Goal: Information Seeking & Learning: Compare options

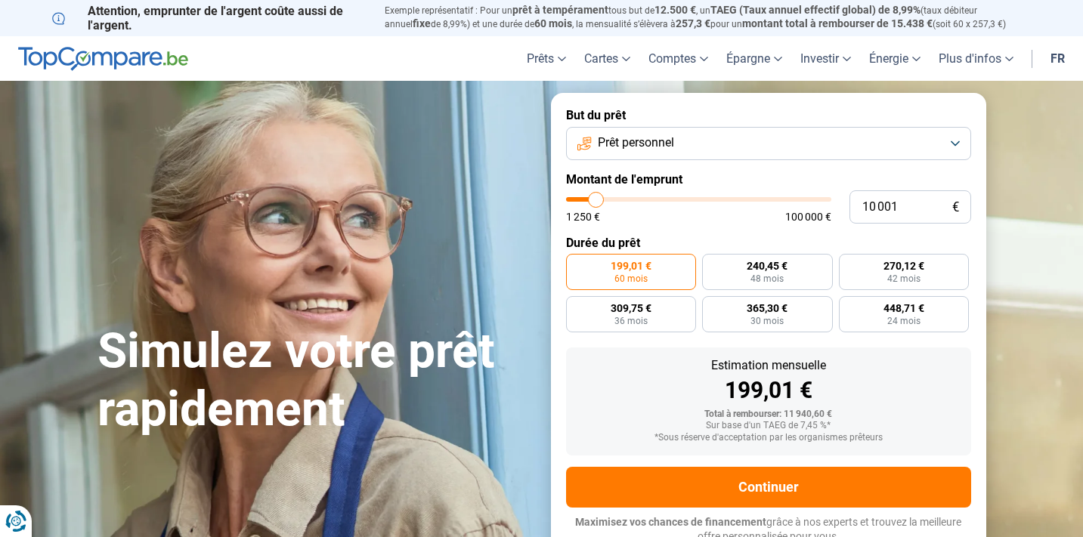
type input "8 750"
type input "8750"
type input "9 000"
type input "9000"
type input "9 750"
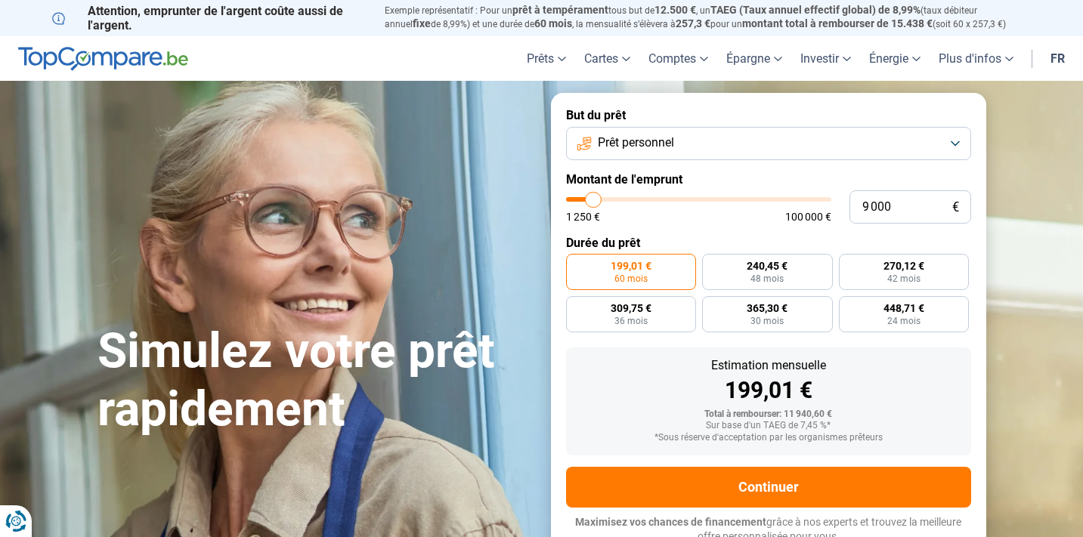
type input "9750"
type input "10 250"
type input "10250"
type input "10 500"
type input "10500"
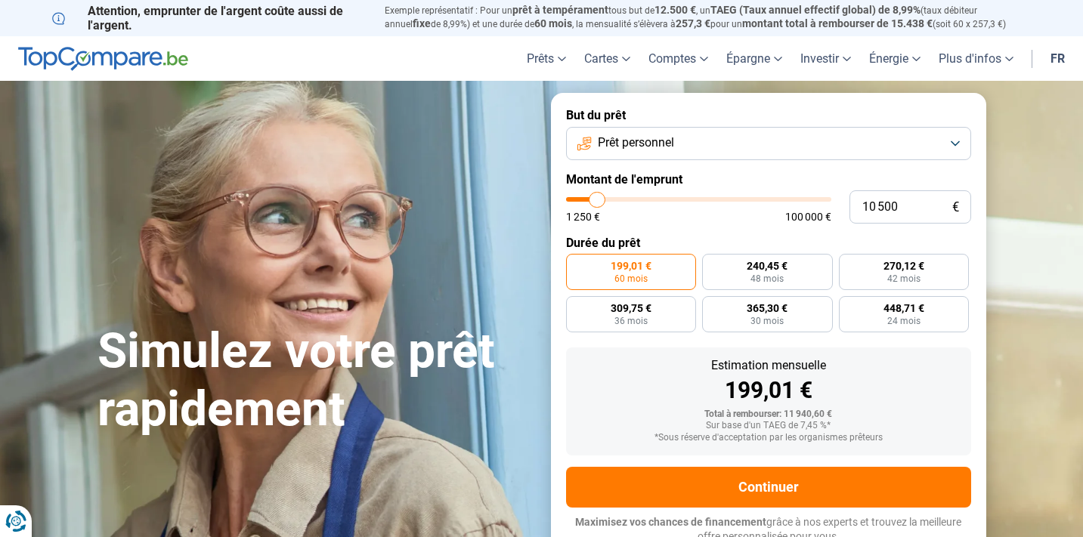
type input "11 000"
type input "11000"
type input "11 250"
type input "11250"
type input "11 500"
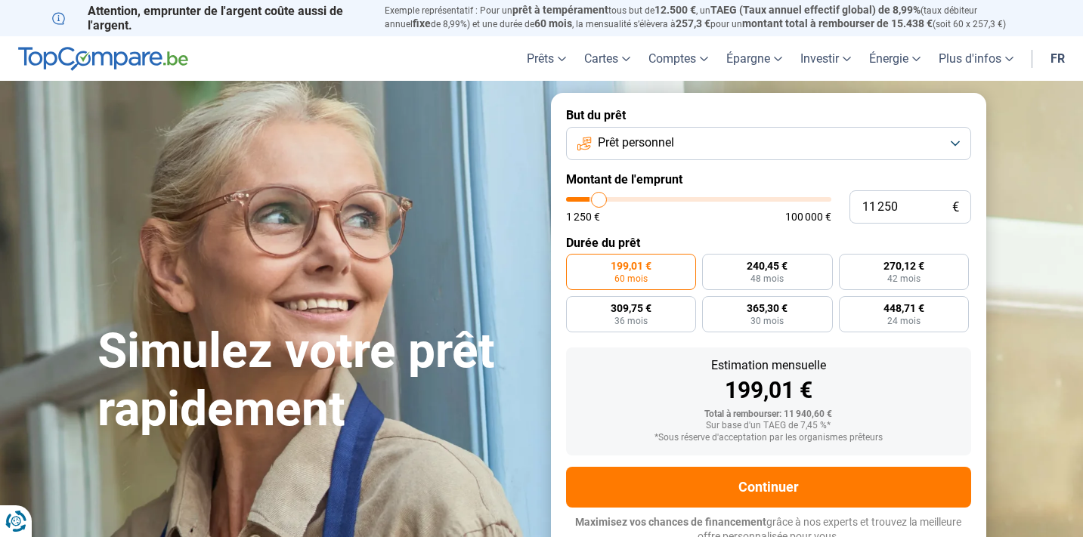
type input "11500"
type input "11 750"
type input "11750"
type input "12 500"
type input "12500"
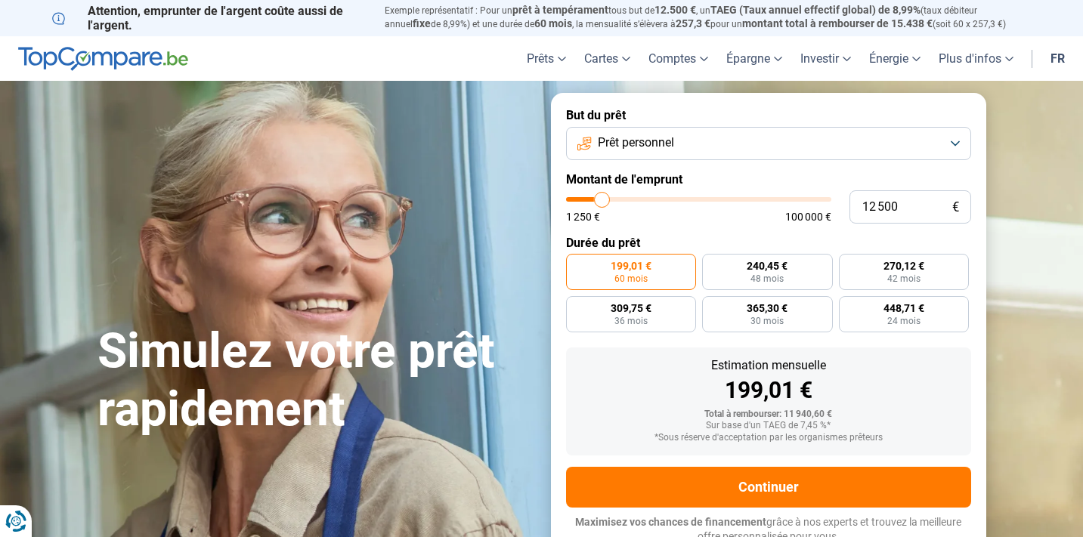
type input "13 000"
type input "13000"
type input "13 500"
type input "13500"
type input "14 250"
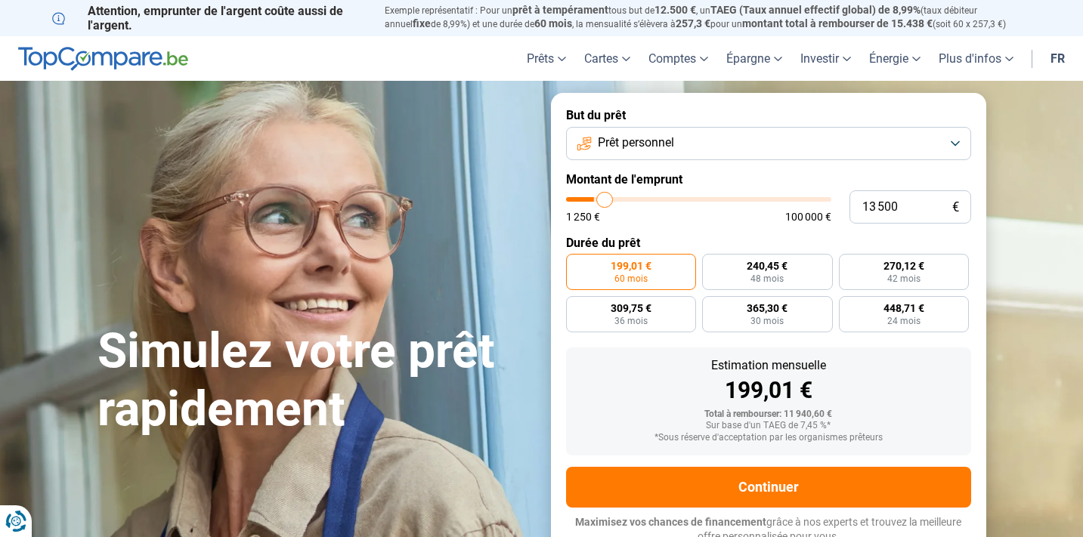
type input "14250"
type input "14 500"
type input "14500"
type input "15 000"
type input "15000"
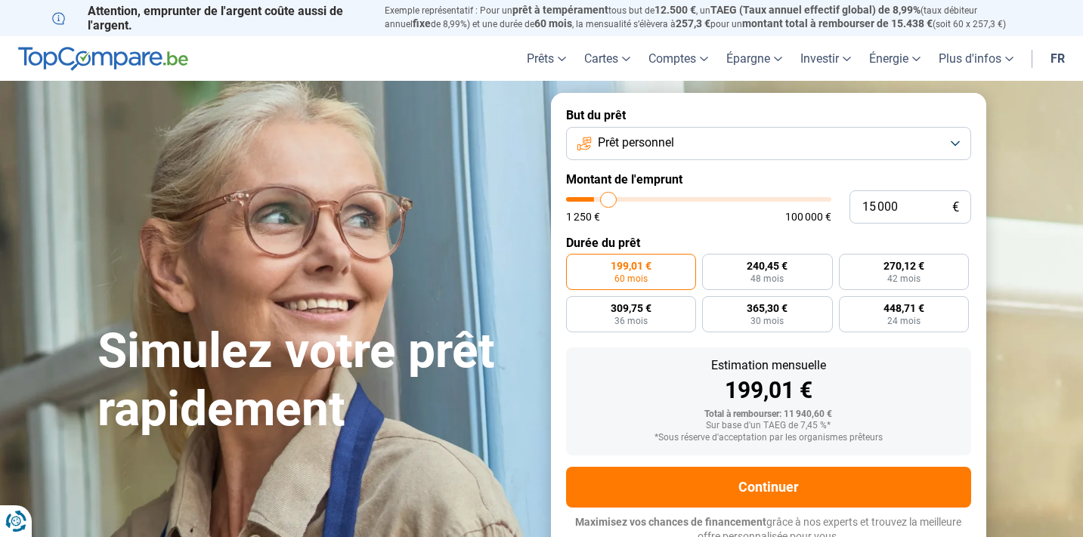
type input "15 500"
type input "15500"
type input "16 000"
type input "16000"
type input "16 500"
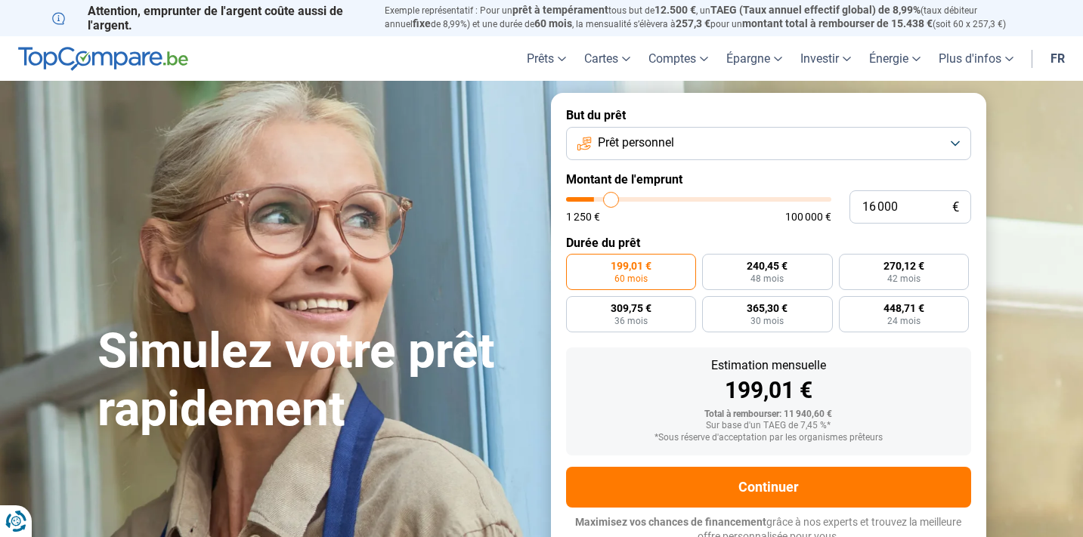
type input "16500"
type input "17 250"
type input "17250"
type input "18 000"
type input "18000"
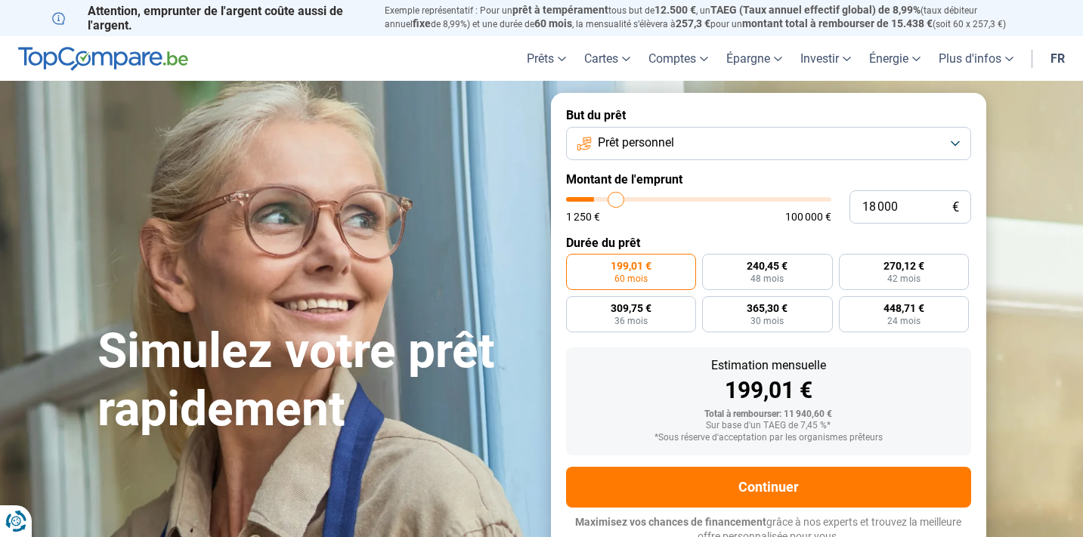
type input "19 000"
type input "19000"
type input "19 750"
type input "19750"
type input "20 500"
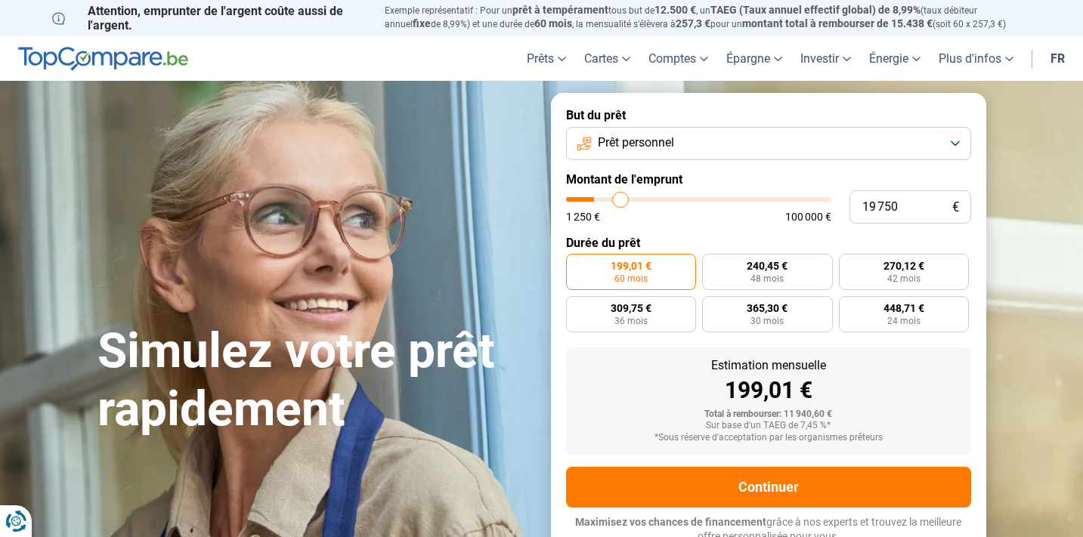
type input "20500"
type input "21 250"
type input "21250"
type input "21 500"
type input "21500"
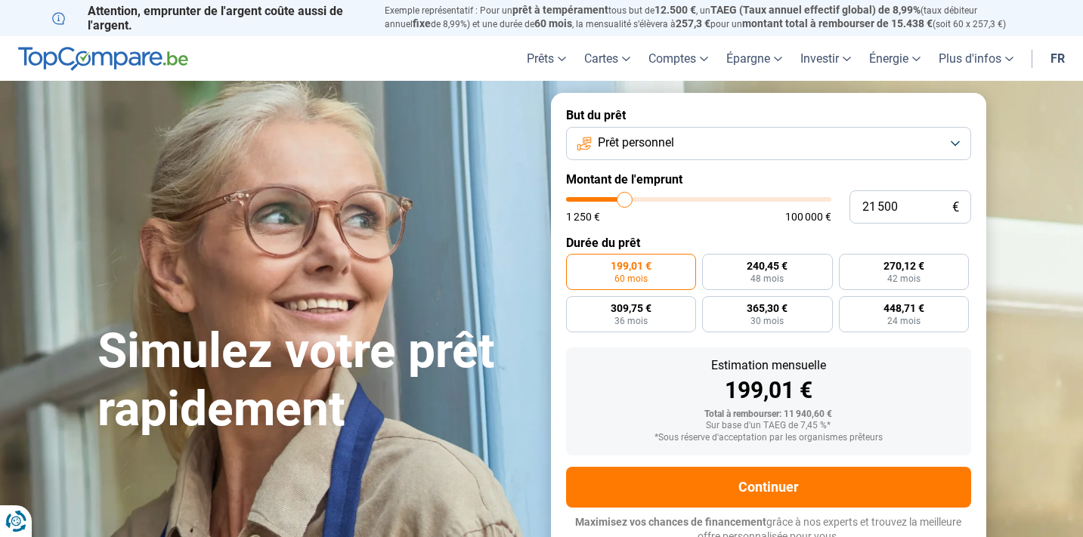
type input "21 750"
type input "21750"
type input "22 000"
type input "22000"
type input "22 250"
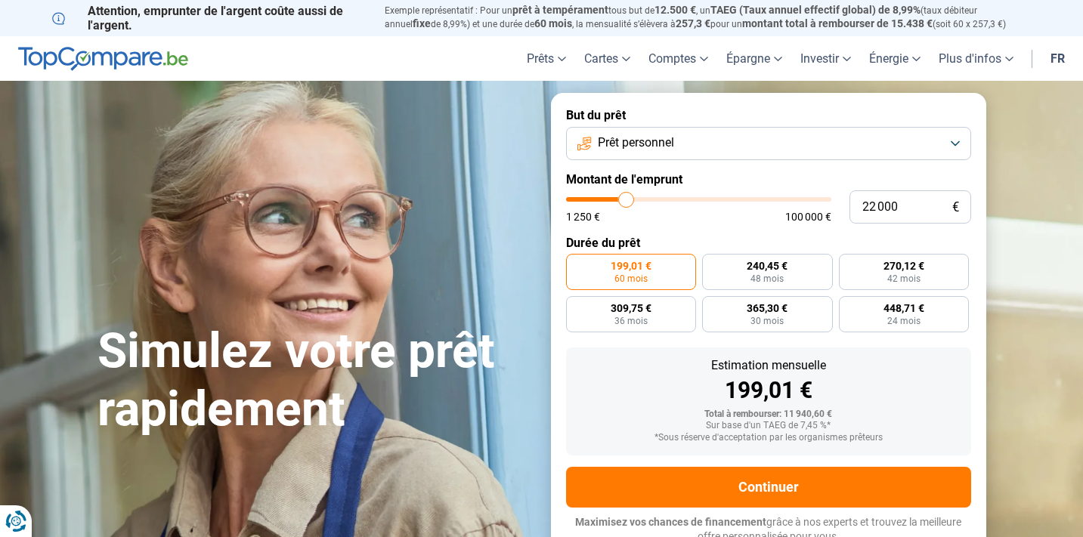
type input "22250"
type input "23 000"
type input "23000"
type input "23 500"
type input "23500"
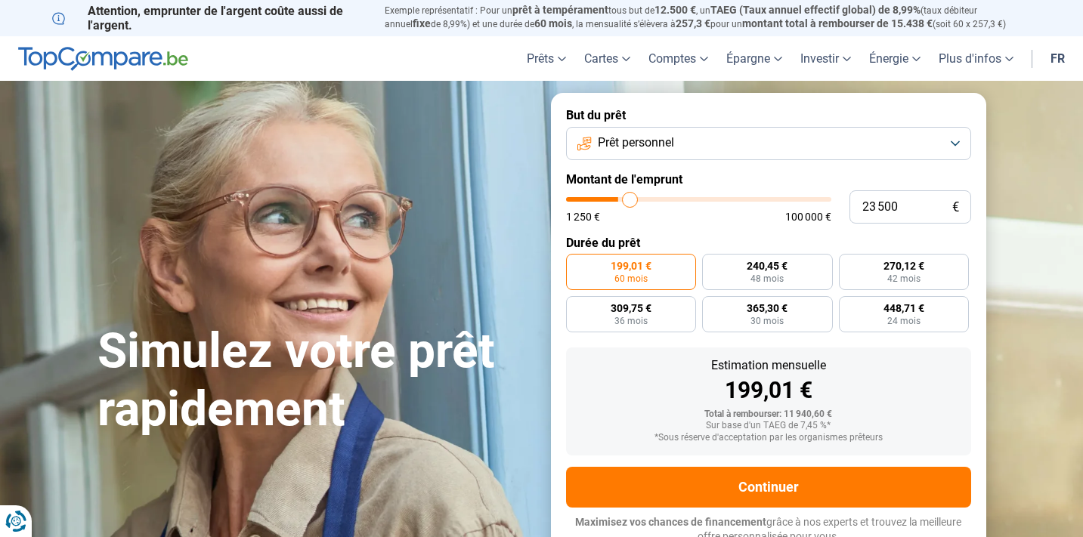
type input "24 250"
type input "24250"
type input "24 750"
type input "24750"
type input "25 000"
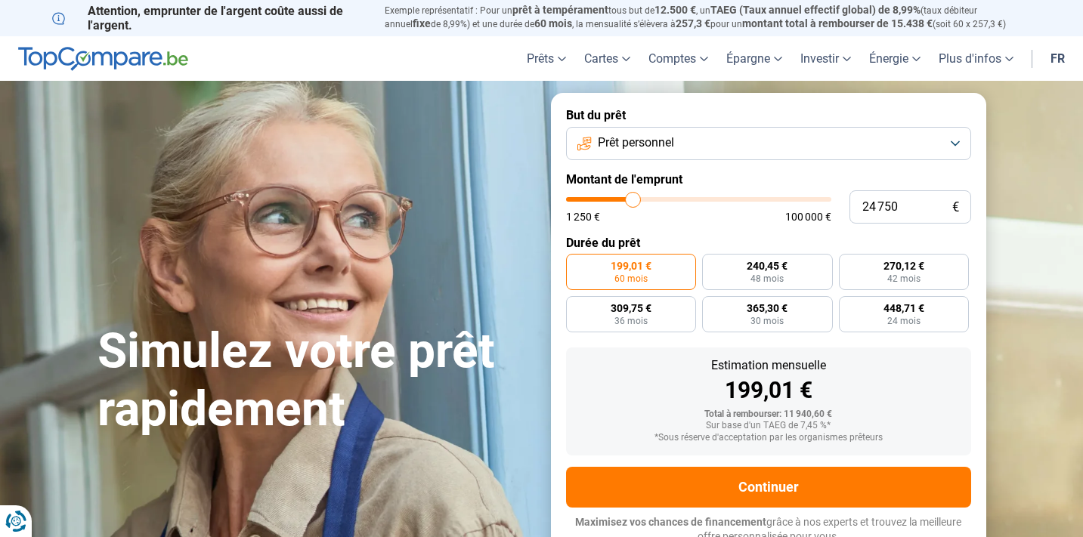
type input "25000"
type input "24 750"
drag, startPoint x: 592, startPoint y: 197, endPoint x: 629, endPoint y: 193, distance: 36.6
type input "24750"
click at [633, 197] on input "range" at bounding box center [698, 199] width 265 height 5
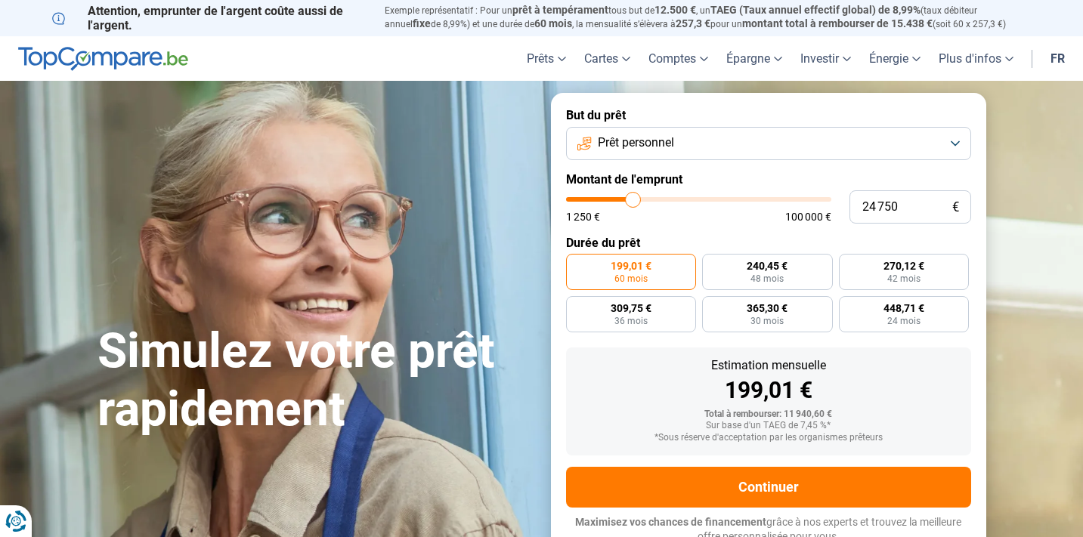
radio input "false"
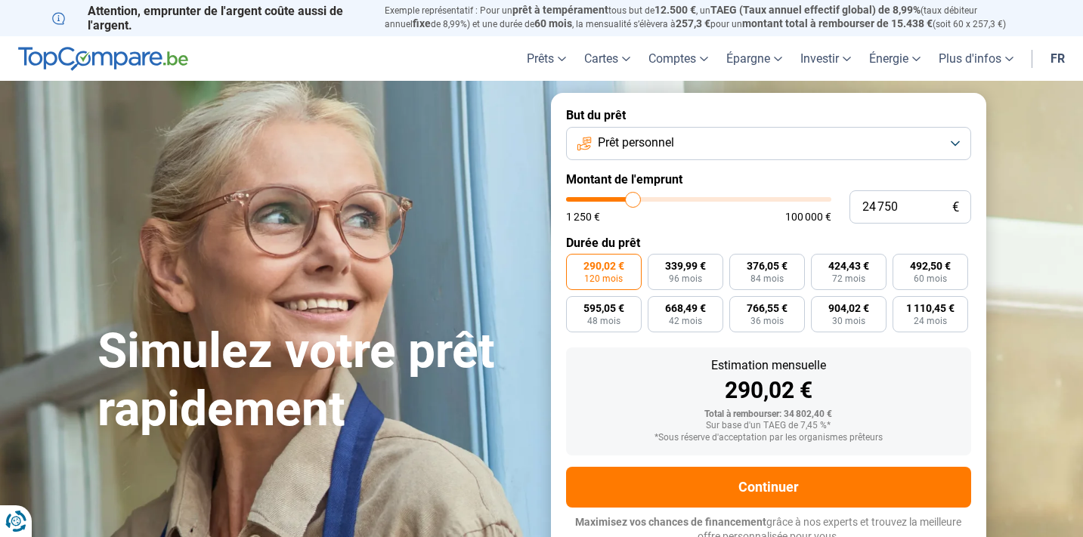
scroll to position [5, 0]
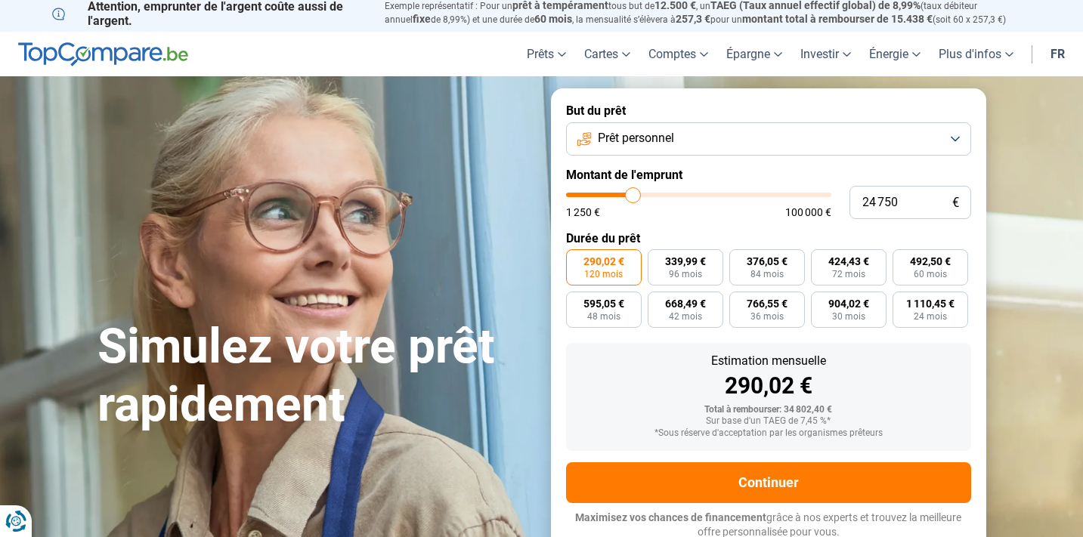
type input "24 500"
type input "24500"
type input "23 750"
type input "23750"
type input "23 250"
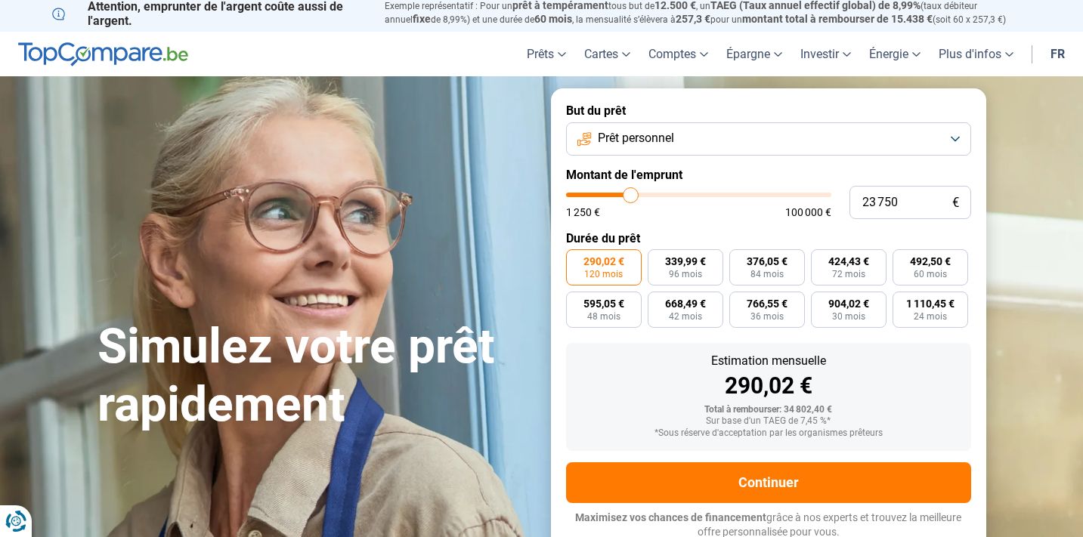
type input "23250"
type input "22 750"
type input "22750"
type input "22 250"
type input "22250"
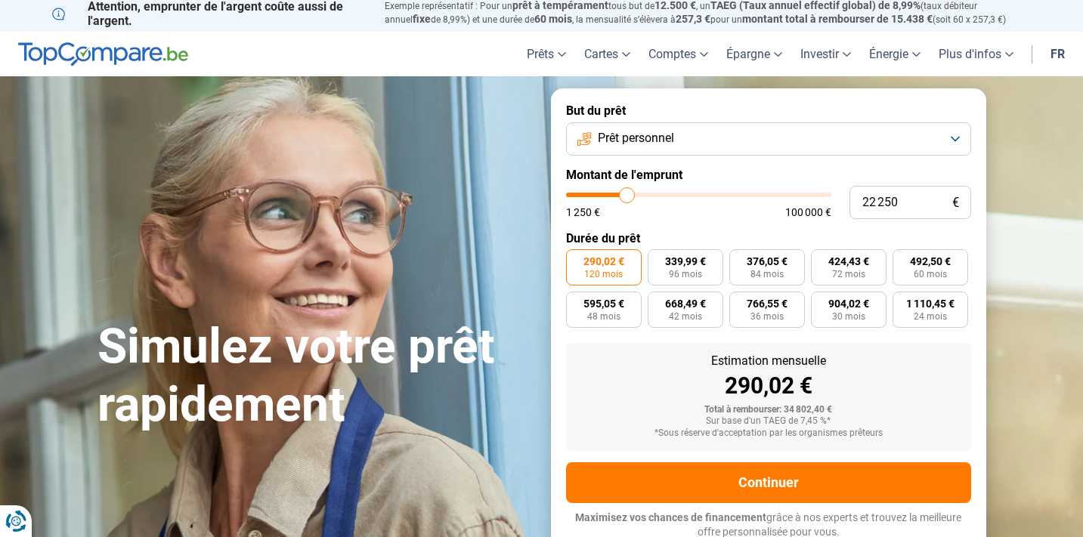
type input "22 000"
type input "22000"
type input "21 750"
type input "21750"
type input "21 500"
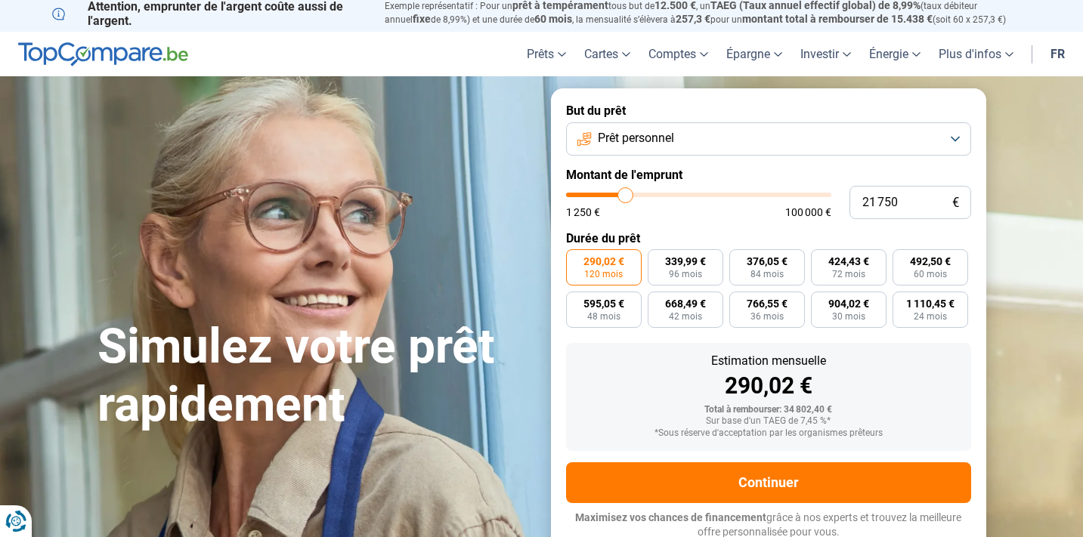
type input "21500"
type input "21 250"
type input "21250"
type input "20 500"
type input "20500"
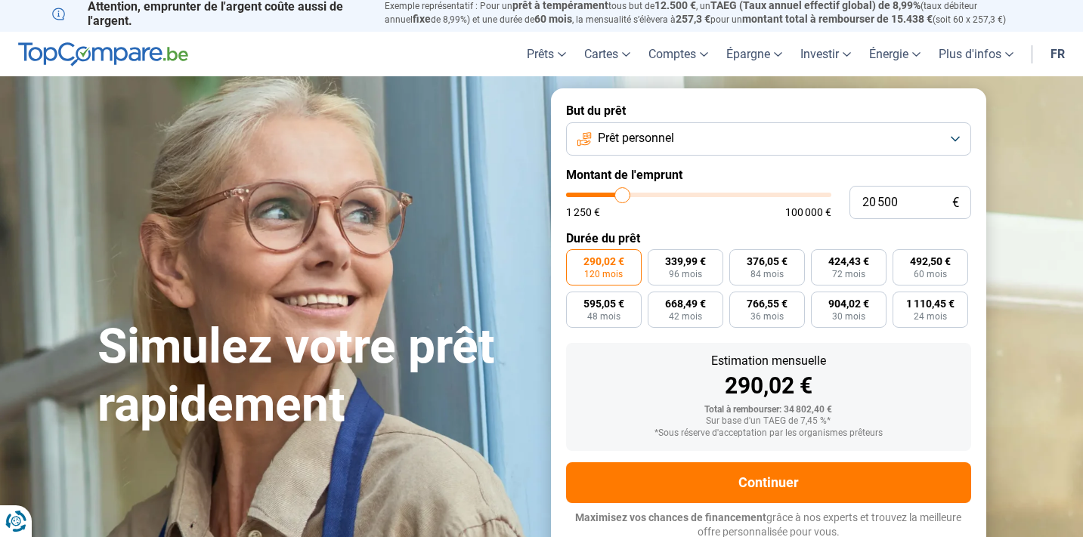
type input "20 000"
type input "20000"
type input "19 750"
type input "19750"
type input "19 250"
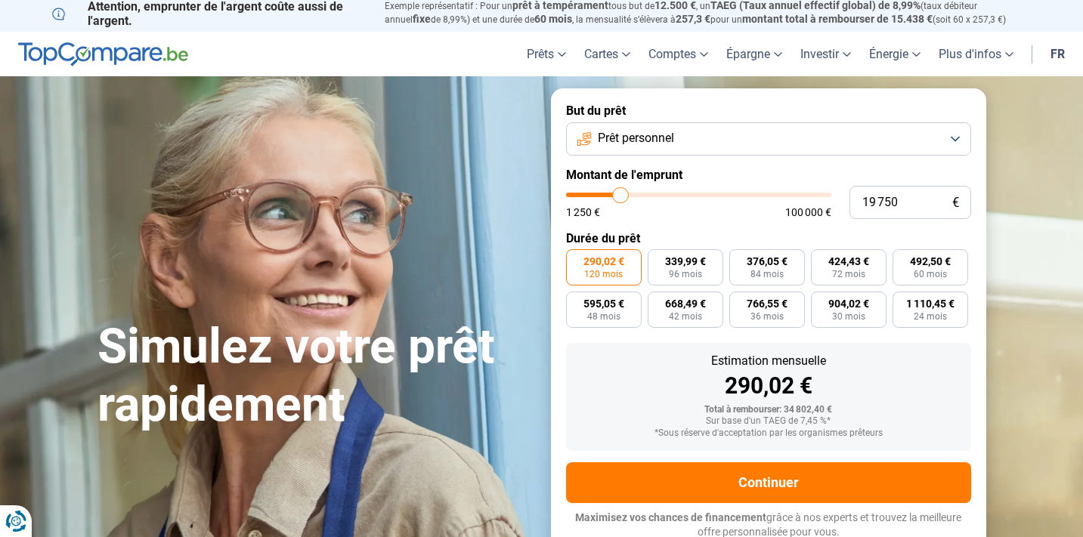
type input "19250"
type input "18 750"
type input "18750"
type input "17 750"
type input "17750"
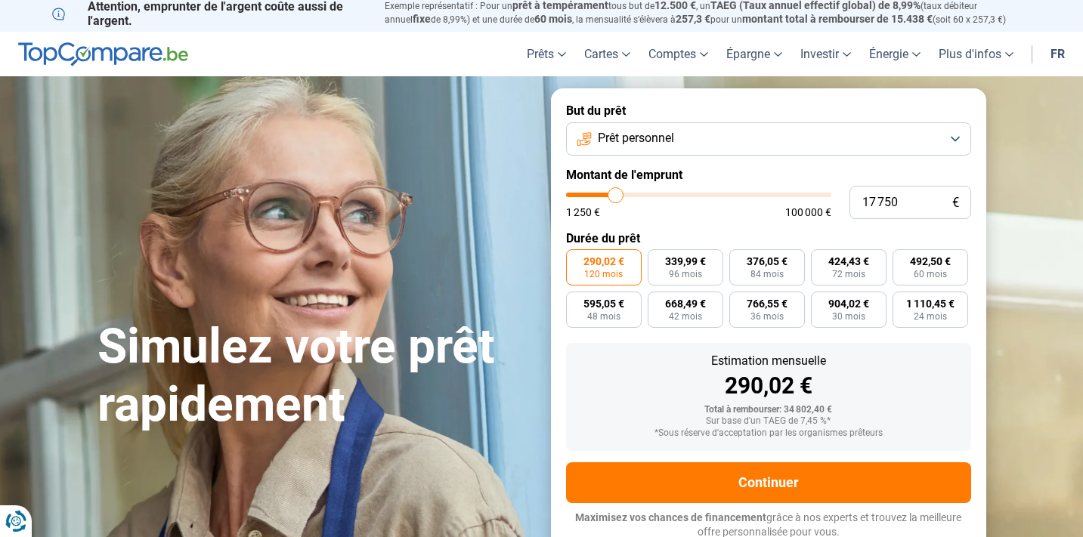
type input "17 250"
type input "17250"
type input "16 500"
type input "16500"
type input "16 250"
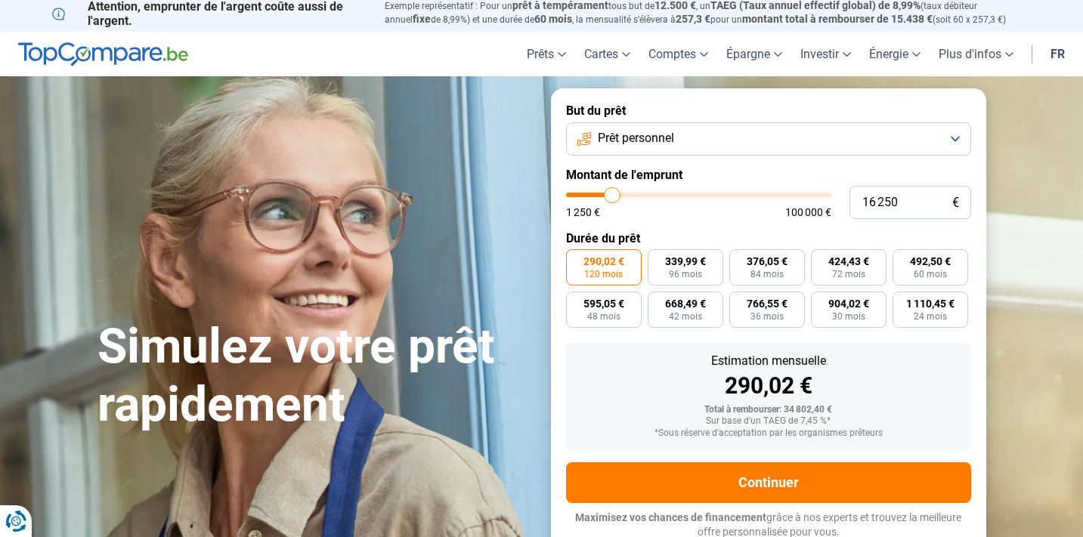
type input "16250"
type input "16 000"
drag, startPoint x: 633, startPoint y: 190, endPoint x: 611, endPoint y: 189, distance: 21.9
type input "16000"
click at [611, 193] on input "range" at bounding box center [698, 195] width 265 height 5
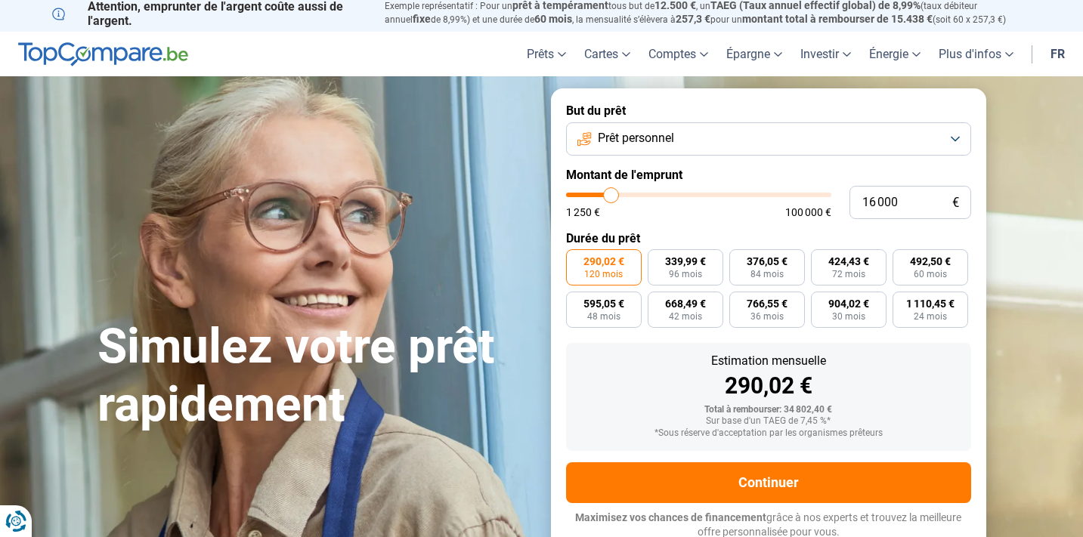
radio input "true"
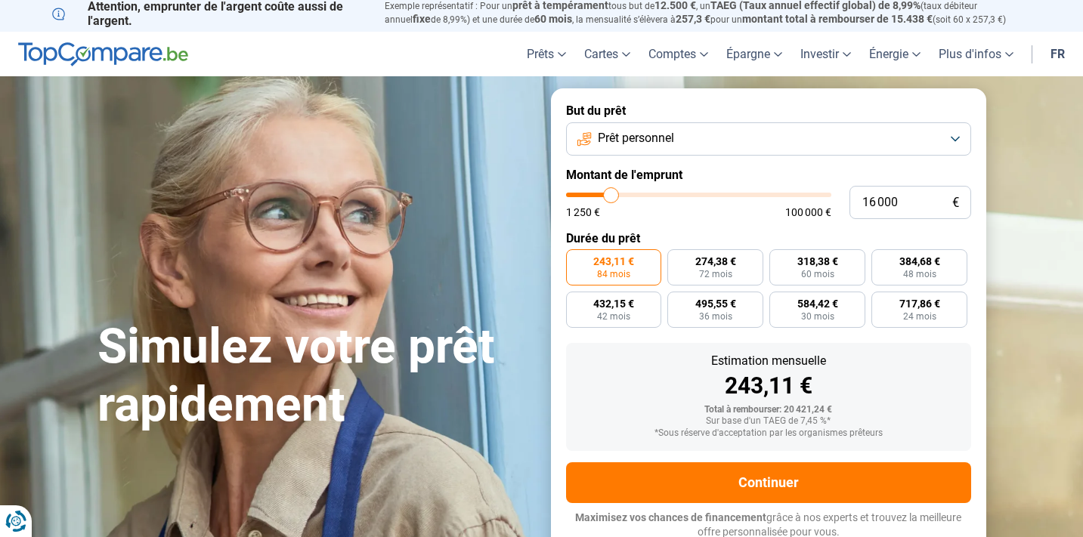
type input "15 000"
type input "15000"
type input "14 750"
type input "14750"
type input "14 500"
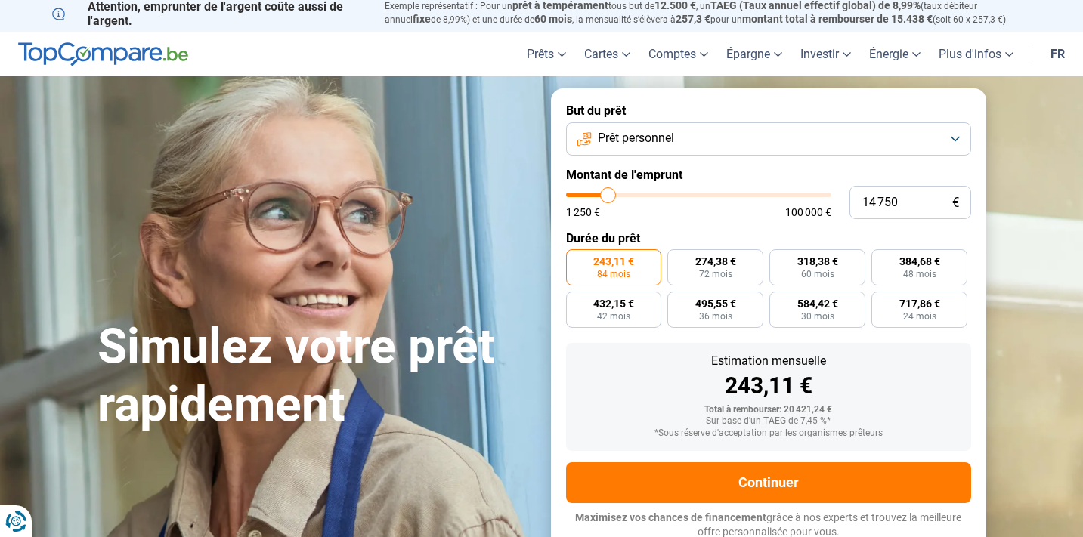
type input "14500"
type input "14 250"
type input "14250"
type input "13 500"
type input "13500"
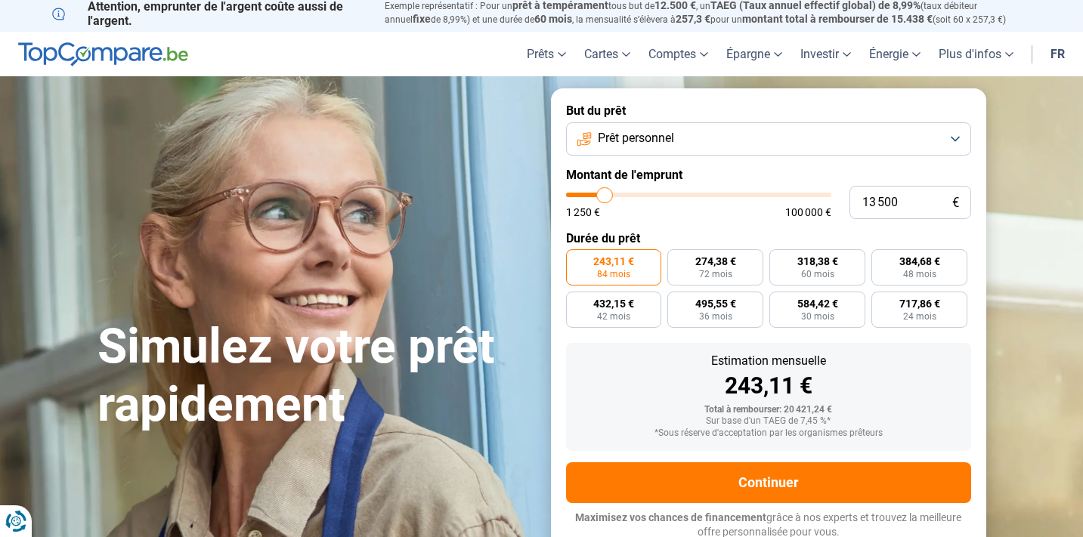
type input "13 000"
type input "13000"
type input "12 500"
type input "12500"
type input "11 750"
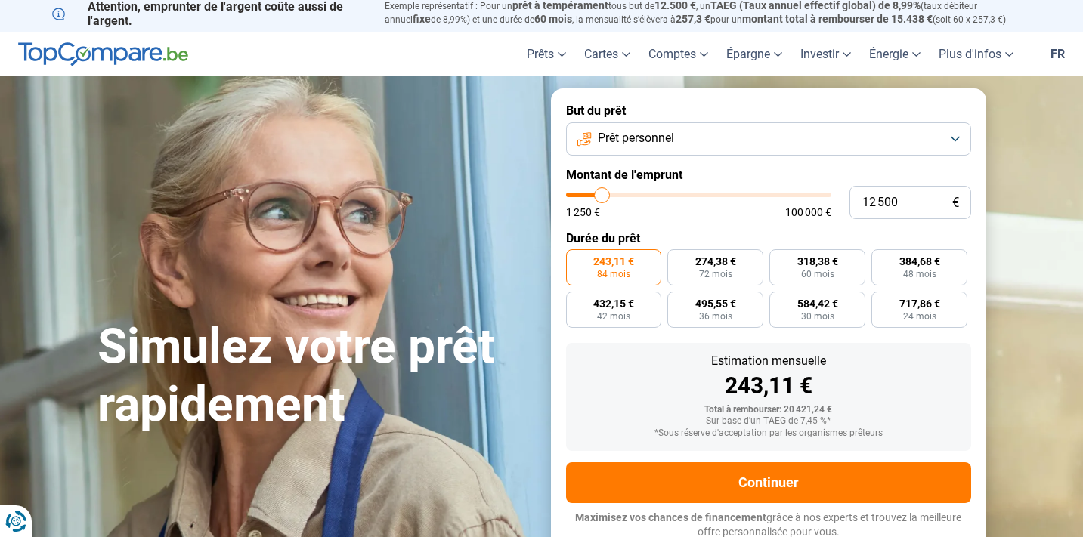
type input "11750"
type input "11 500"
type input "11500"
type input "11 250"
type input "11250"
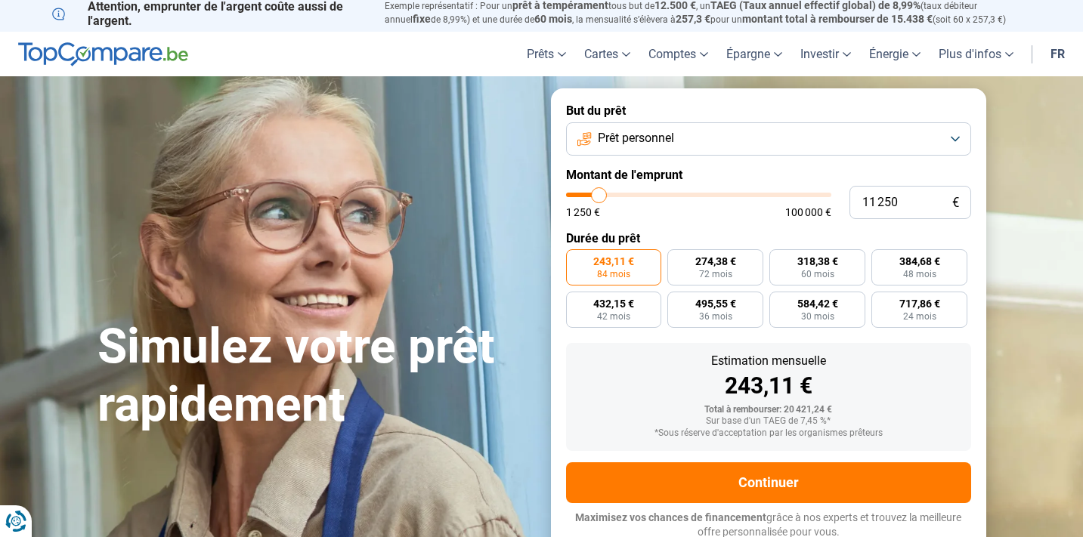
type input "10 500"
type input "10500"
type input "10 000"
type input "10000"
type input "9 000"
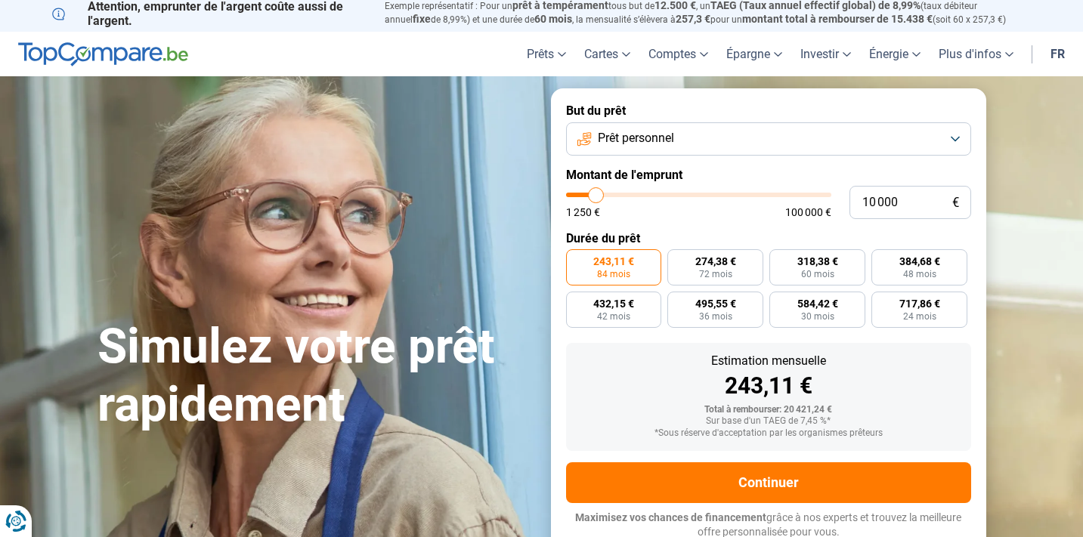
type input "9000"
type input "8 250"
type input "8250"
type input "8 000"
type input "8000"
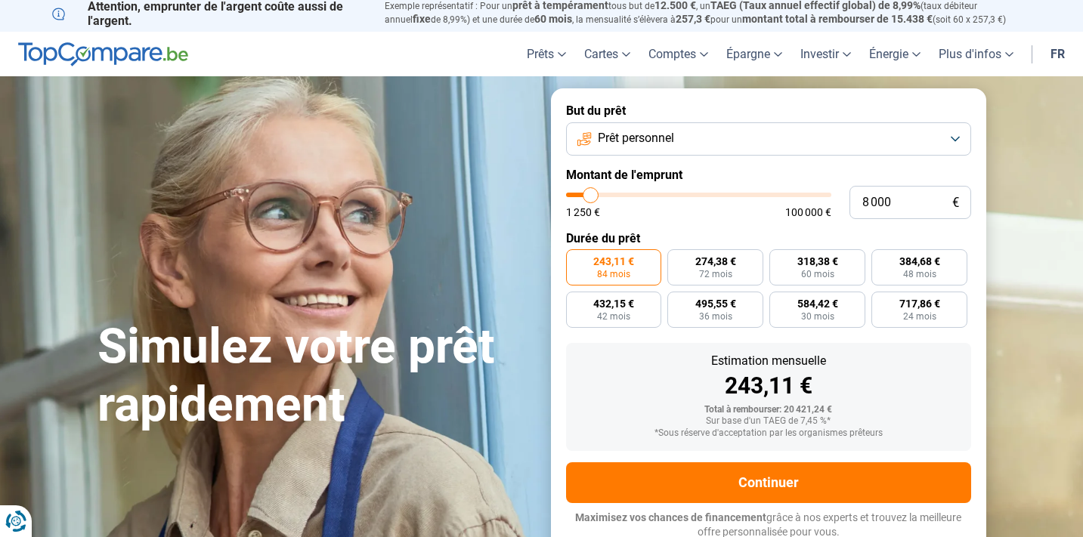
type input "7 500"
type input "7500"
type input "7 000"
type input "7000"
type input "6 500"
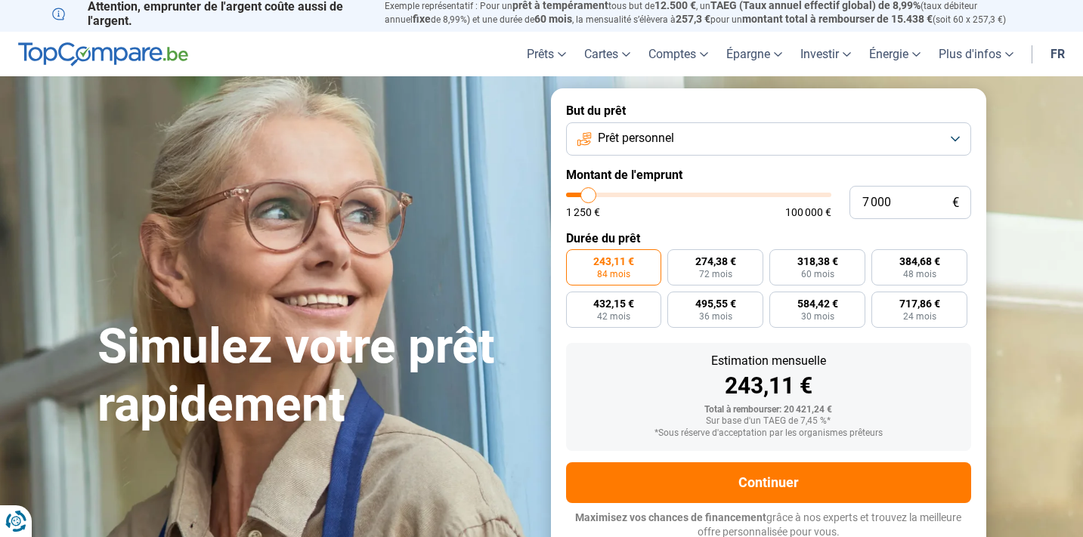
type input "6500"
type input "5 500"
type input "5500"
type input "5 000"
type input "5000"
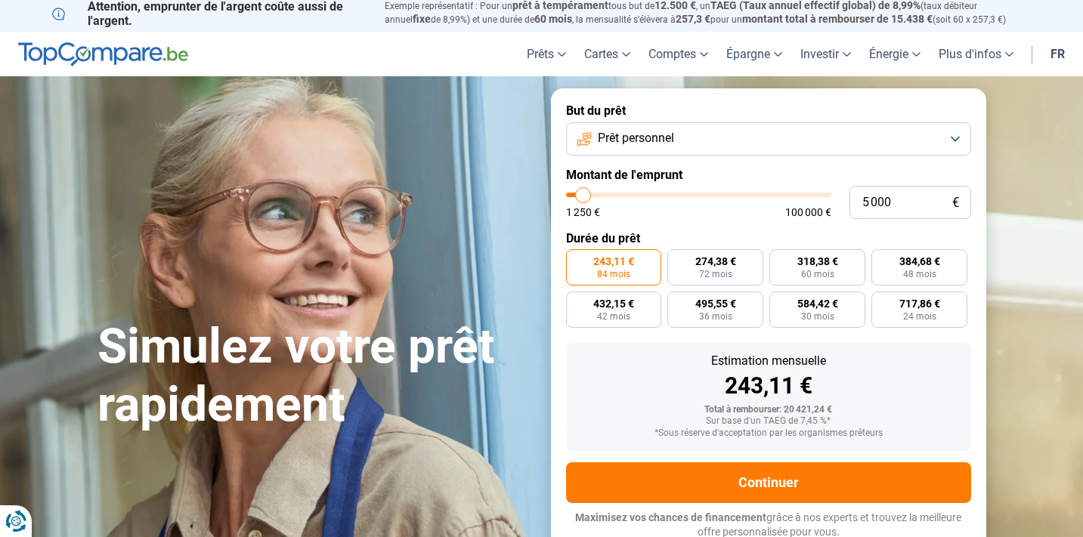
type input "4 500"
type input "4500"
type input "4 250"
type input "4250"
type input "4 000"
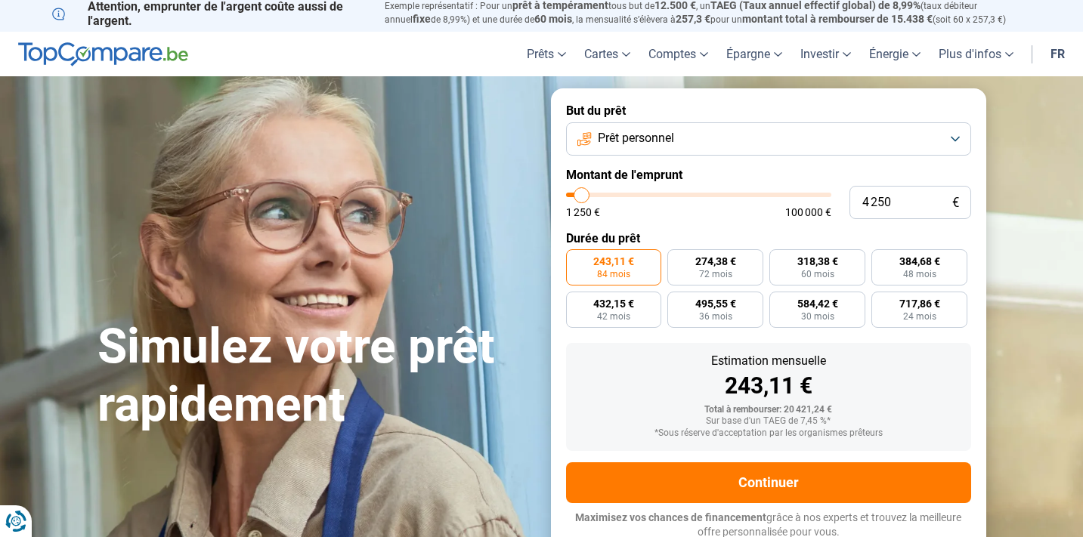
type input "4000"
type input "3 750"
type input "3750"
type input "3 500"
type input "3500"
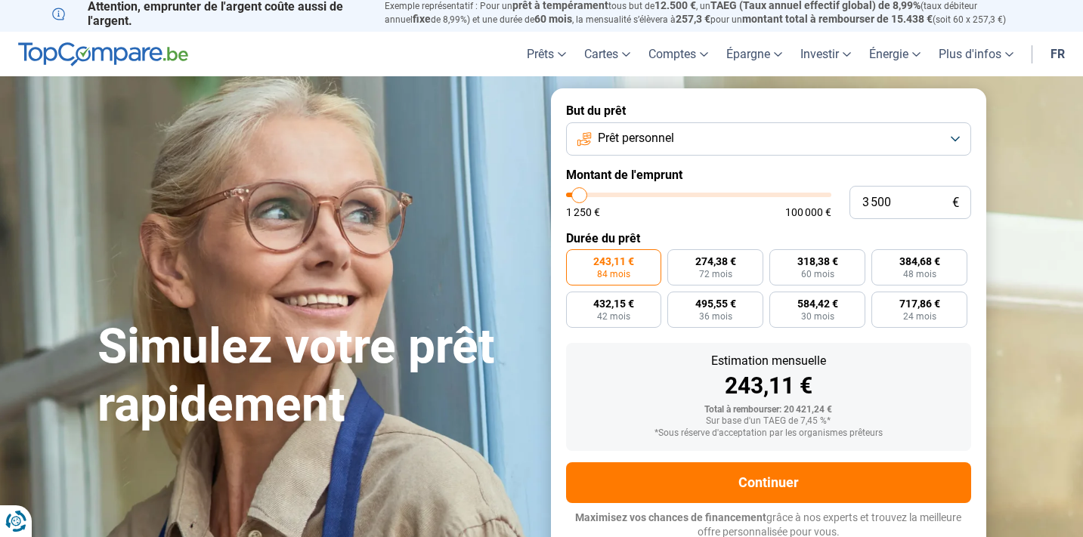
type input "2 750"
type input "2750"
type input "2 500"
type input "2500"
type input "2 000"
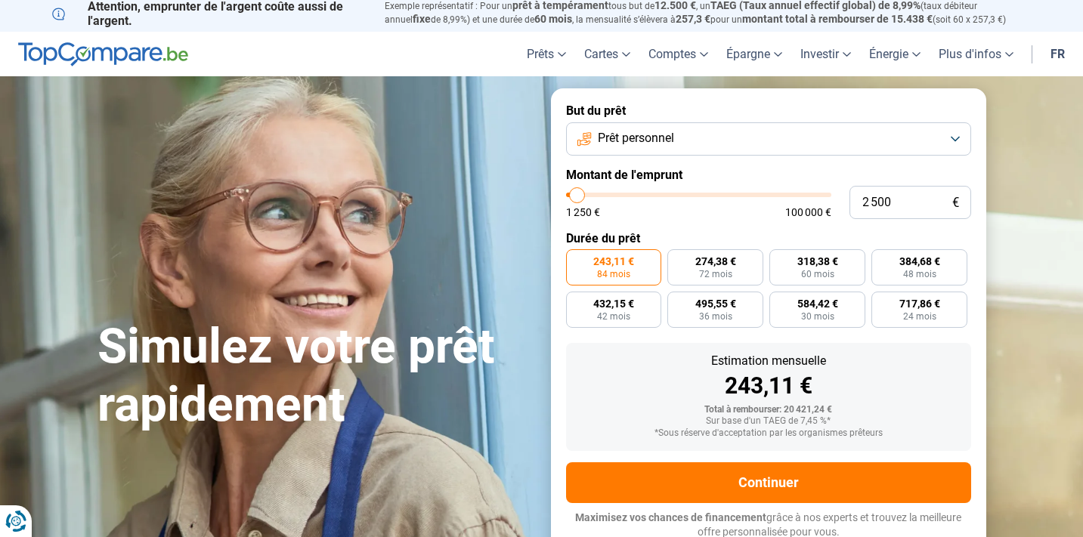
type input "2000"
type input "1 500"
type input "1500"
type input "1 250"
drag, startPoint x: 609, startPoint y: 191, endPoint x: 565, endPoint y: 192, distance: 43.8
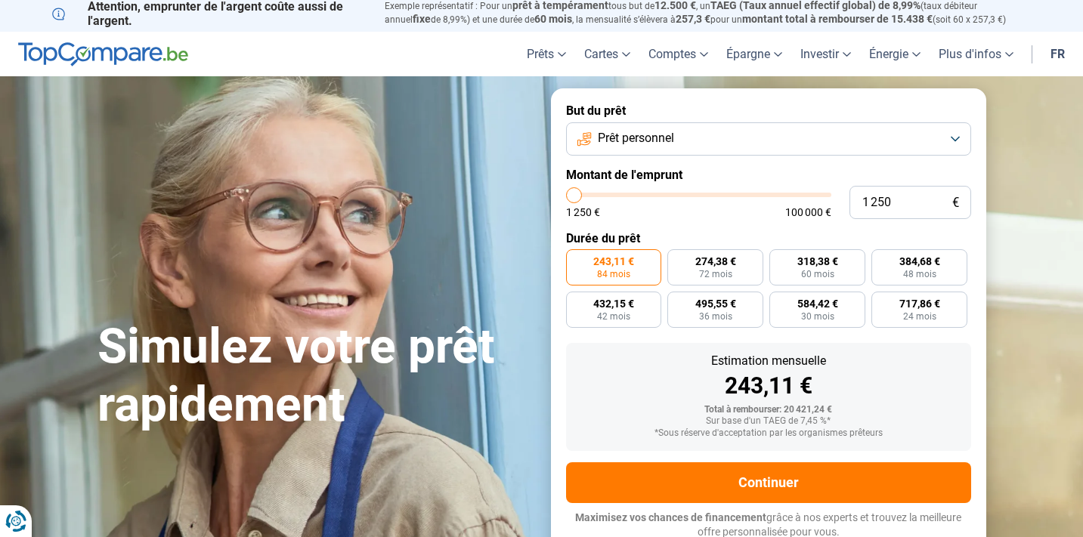
type input "1250"
click at [566, 193] on input "range" at bounding box center [698, 195] width 265 height 5
radio input "true"
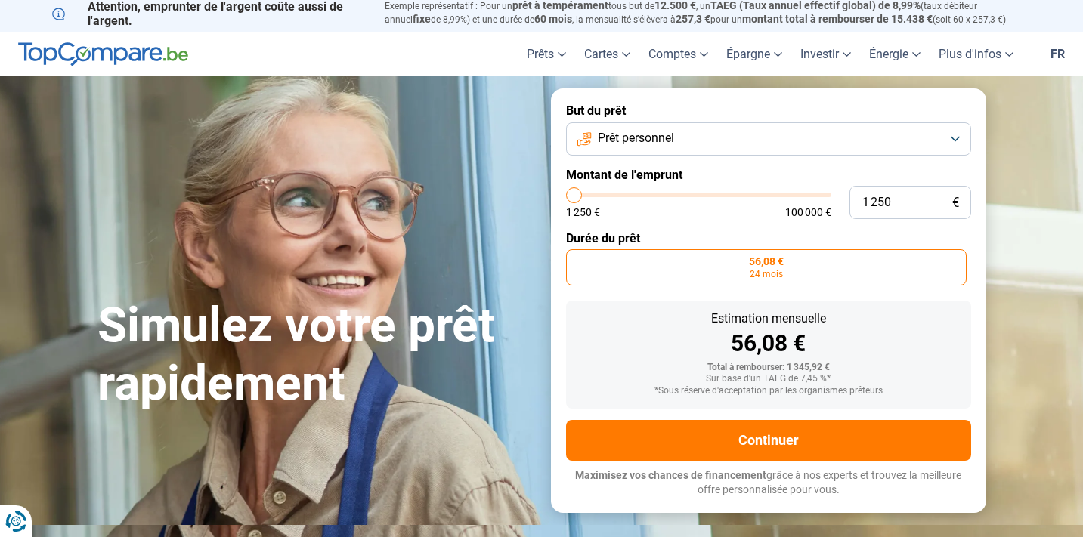
scroll to position [0, 0]
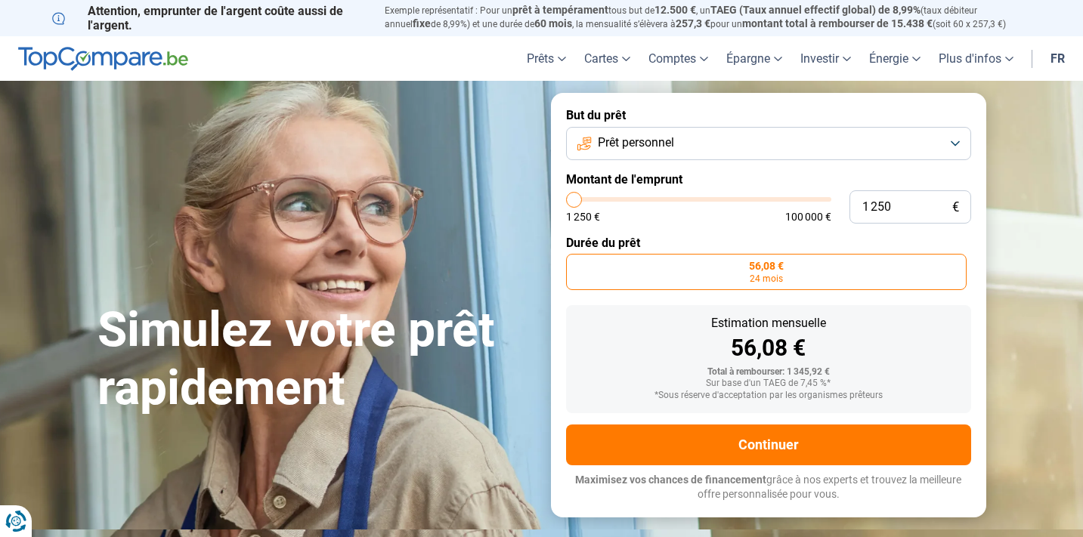
type input "2 000"
type input "2000"
type input "2 250"
type input "2250"
type input "2 500"
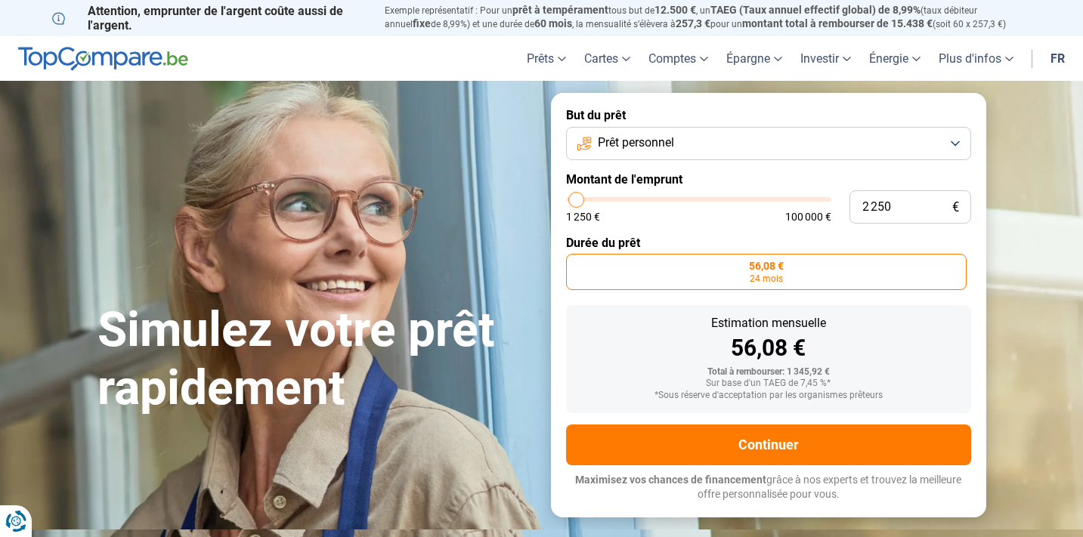
type input "2500"
type input "2 750"
type input "2750"
type input "3 000"
type input "3000"
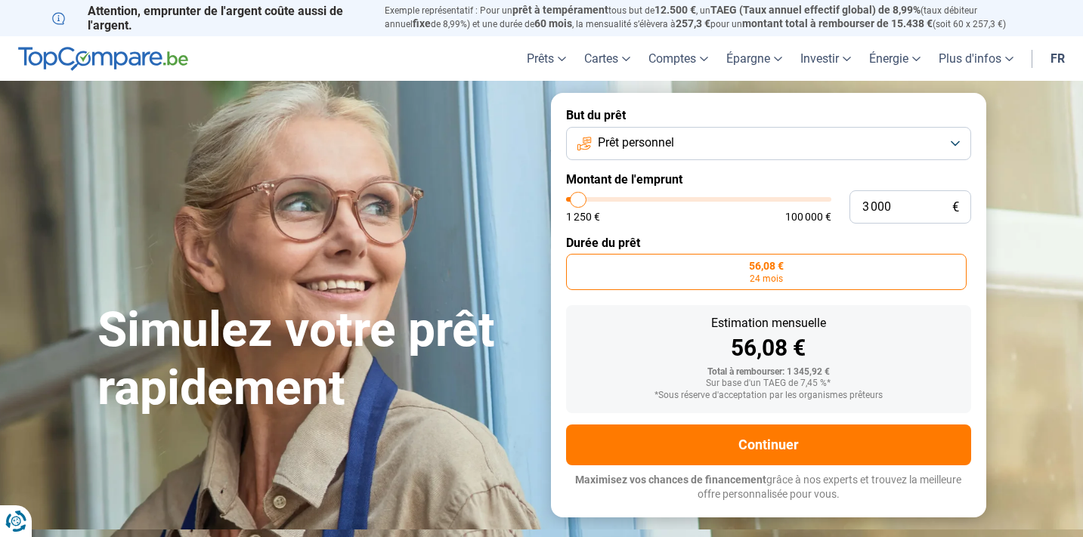
type input "3 500"
type input "3500"
type input "3 750"
type input "3750"
type input "4 000"
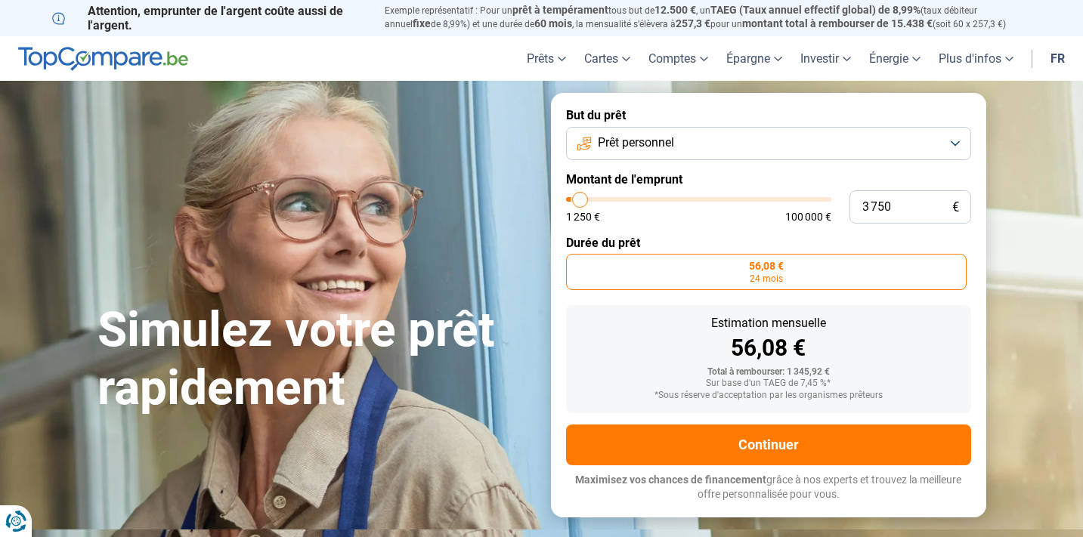
type input "4000"
type input "4 250"
type input "4250"
type input "4 500"
type input "4500"
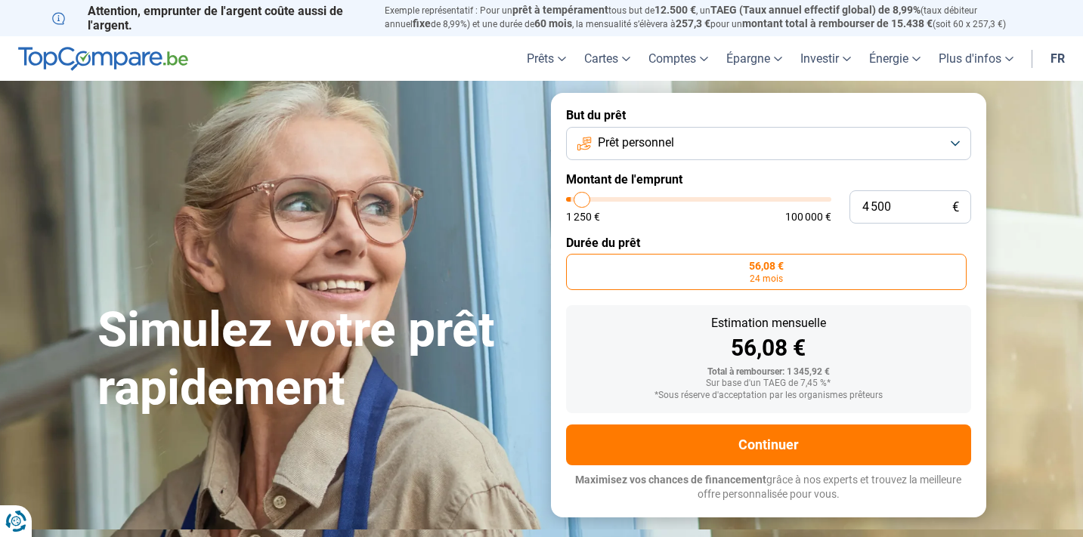
type input "5 250"
type input "5250"
type input "5 750"
type input "5750"
type input "6 000"
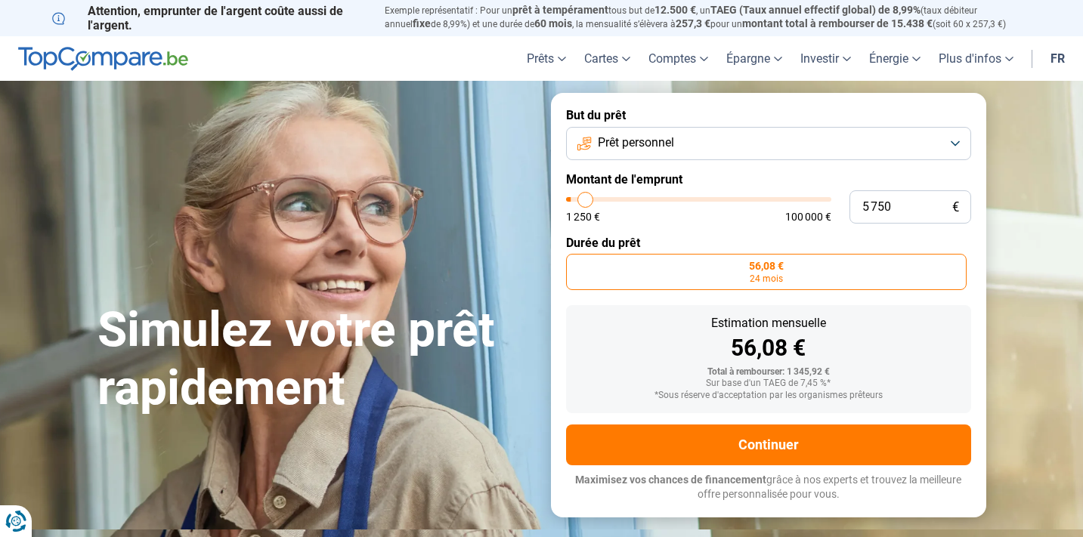
type input "6000"
type input "6 750"
type input "6750"
type input "7 000"
type input "7000"
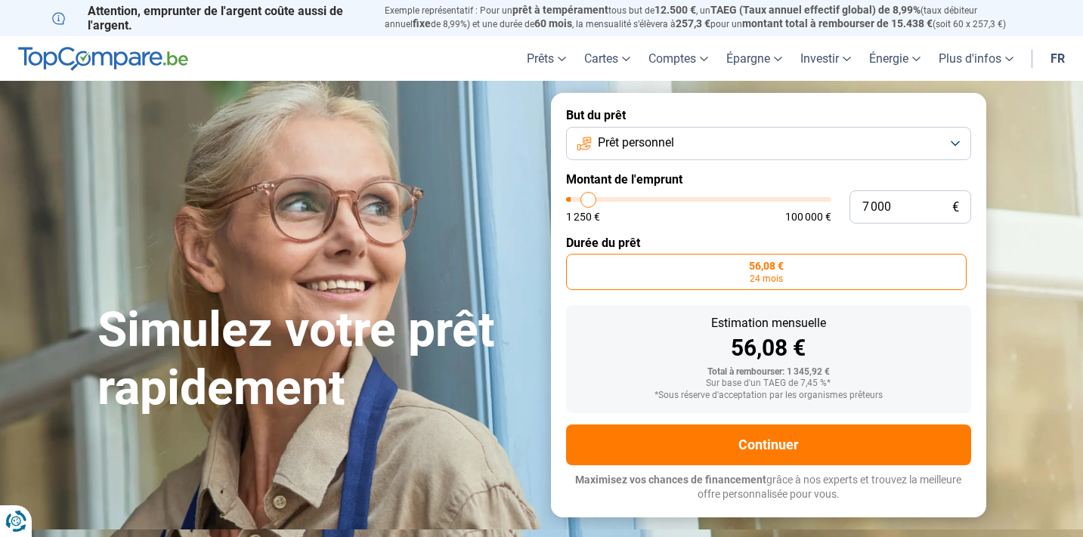
type input "7 500"
drag, startPoint x: 576, startPoint y: 198, endPoint x: 598, endPoint y: 196, distance: 22.8
click at [598, 197] on input "range" at bounding box center [698, 199] width 265 height 5
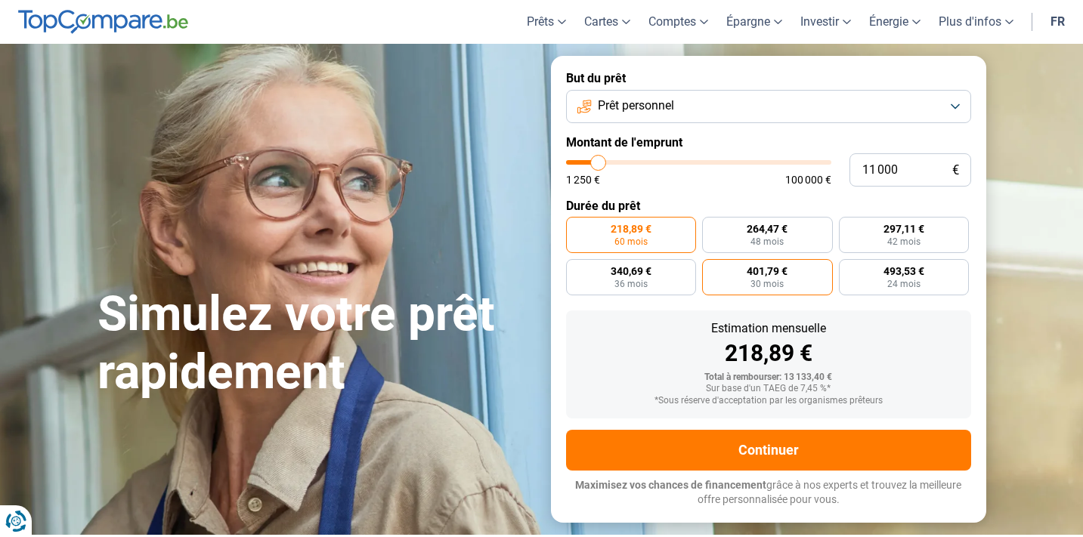
scroll to position [39, 0]
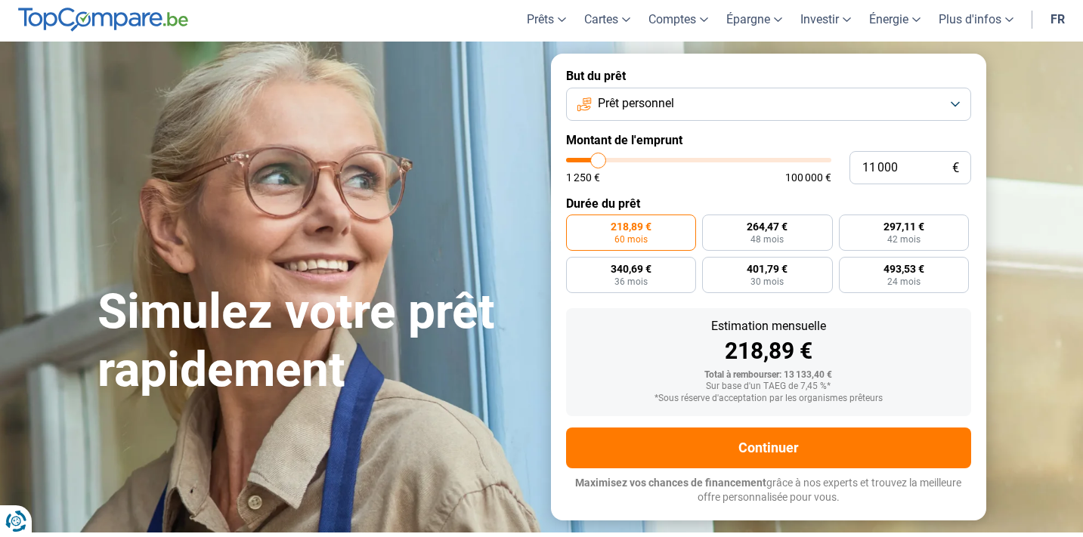
click at [956, 101] on button "Prêt personnel" at bounding box center [768, 104] width 405 height 33
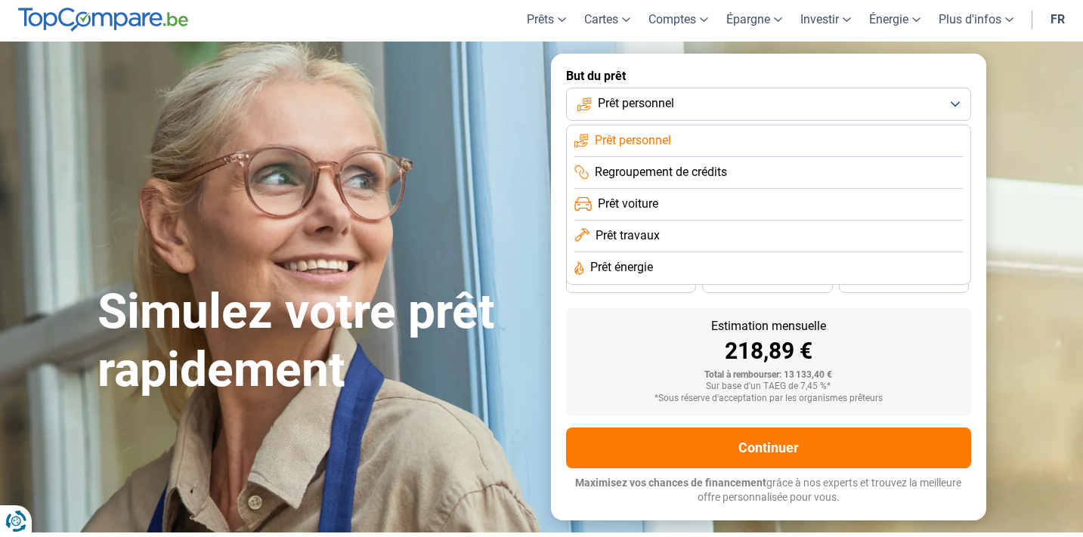
click at [626, 235] on span "Prêt travaux" at bounding box center [627, 235] width 64 height 17
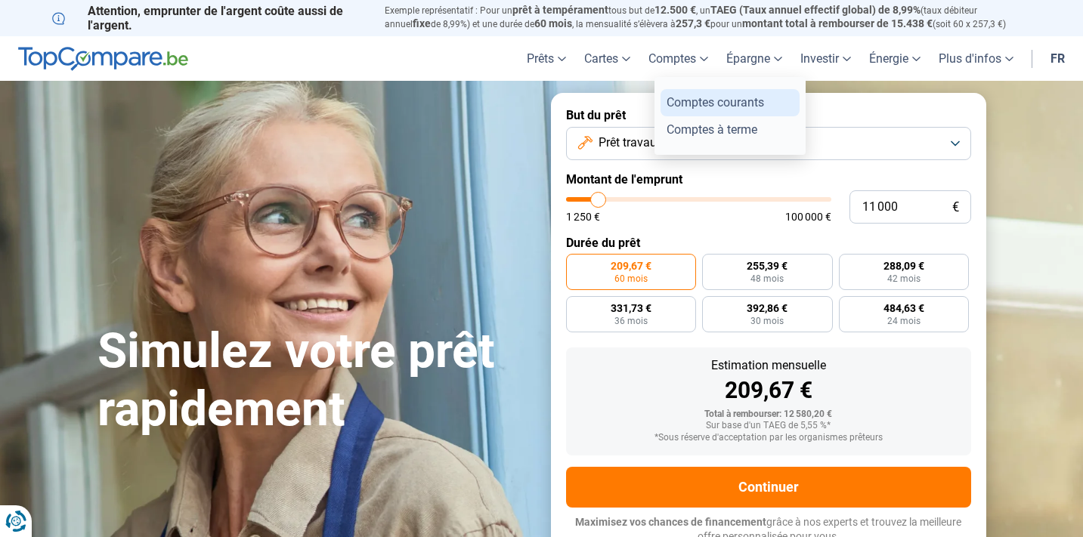
scroll to position [0, 0]
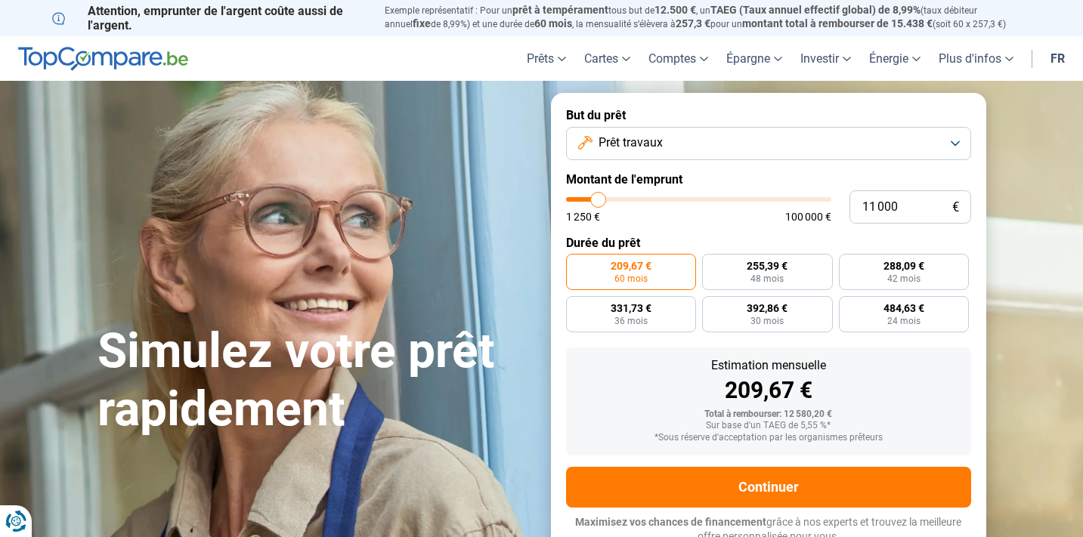
click at [956, 142] on button "Prêt travaux" at bounding box center [768, 143] width 405 height 33
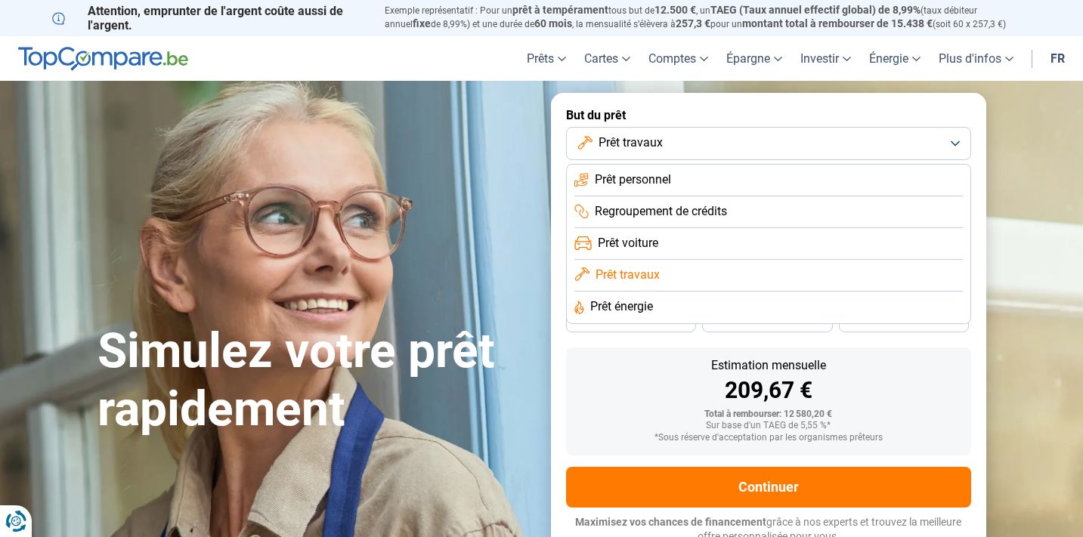
click at [641, 181] on span "Prêt personnel" at bounding box center [633, 180] width 76 height 17
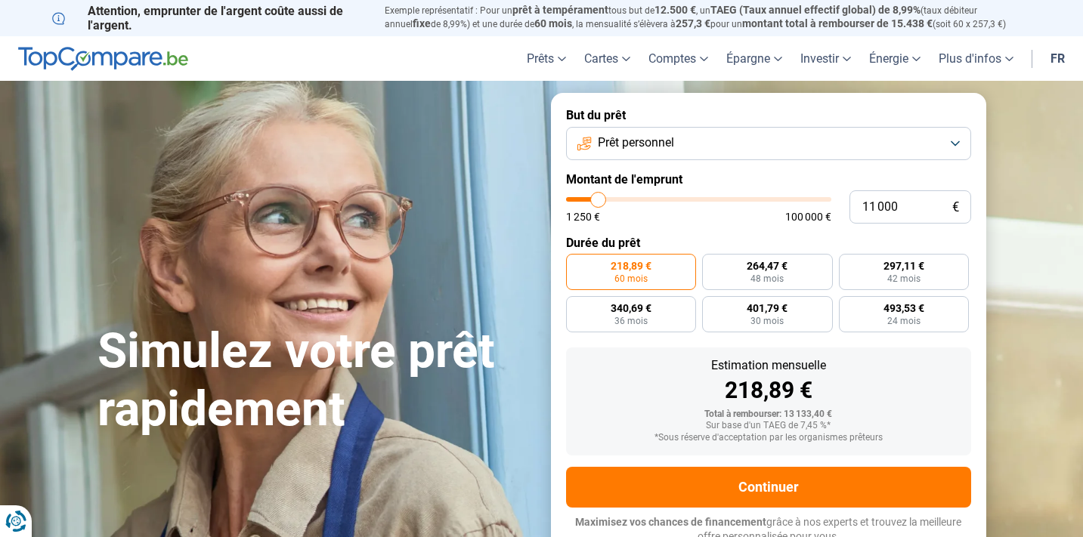
scroll to position [5, 0]
